Goal: Navigation & Orientation: Find specific page/section

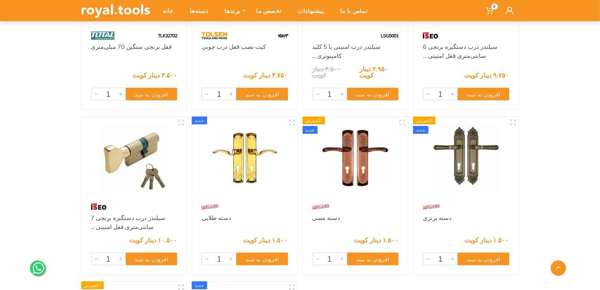
scroll to position [3041, 0]
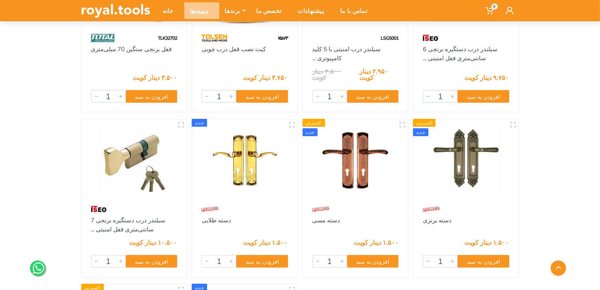
click at [193, 11] on font "دسته‌ها" at bounding box center [199, 10] width 19 height 7
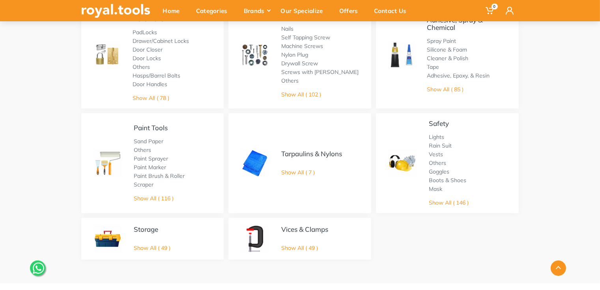
scroll to position [434, 0]
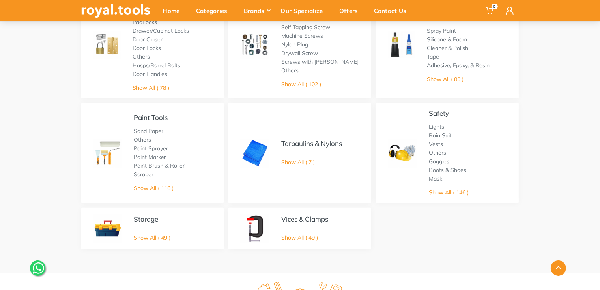
click at [149, 52] on li "Door Locks" at bounding box center [172, 48] width 80 height 9
click at [158, 89] on link "Show All ( 78 )" at bounding box center [150, 87] width 37 height 7
